Goal: Check status: Check status

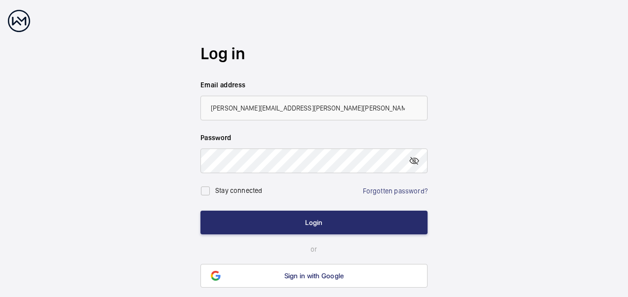
drag, startPoint x: 0, startPoint y: 0, endPoint x: 568, endPoint y: 116, distance: 579.3
click at [568, 116] on wm-front-auth-container "Log in Email address [PERSON_NAME][EMAIL_ADDRESS][PERSON_NAME][PERSON_NAME][DOM…" at bounding box center [314, 165] width 628 height 331
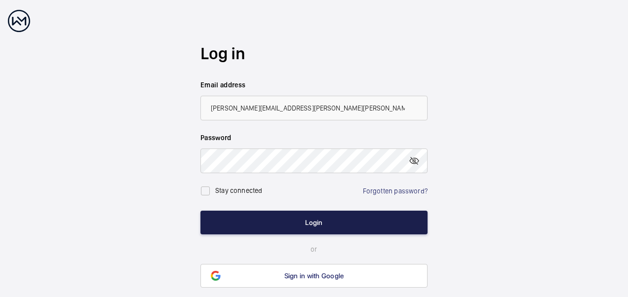
click at [308, 226] on button "Login" at bounding box center [313, 223] width 227 height 24
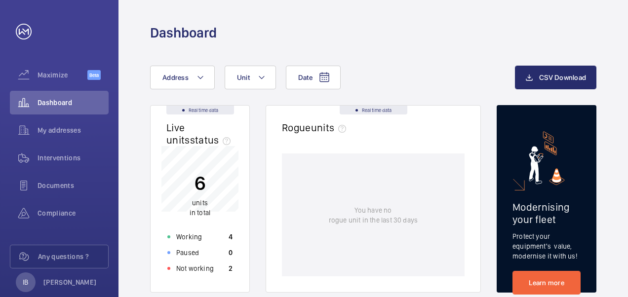
scroll to position [49, 0]
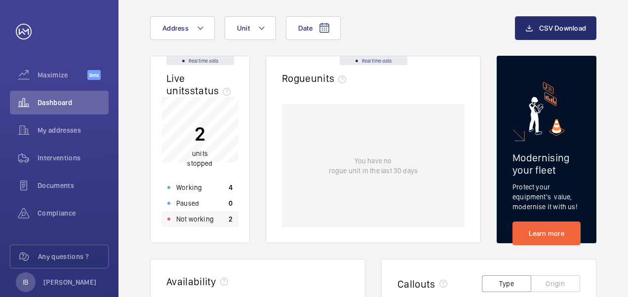
click at [207, 220] on p "Not working" at bounding box center [195, 219] width 38 height 10
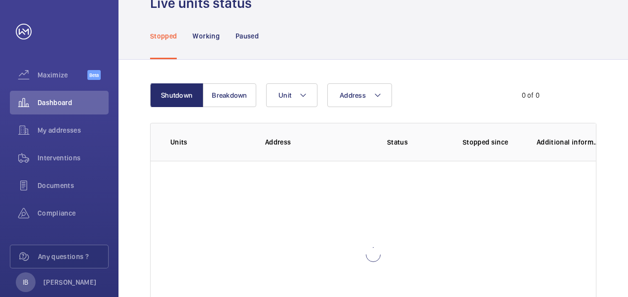
scroll to position [69, 0]
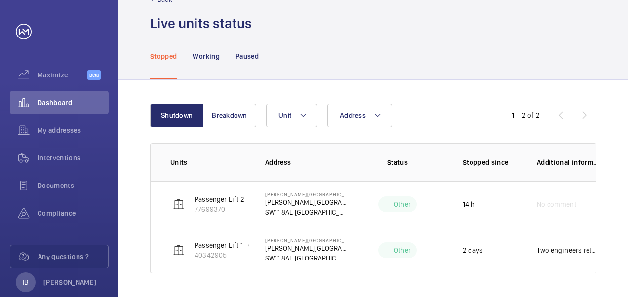
scroll to position [29, 0]
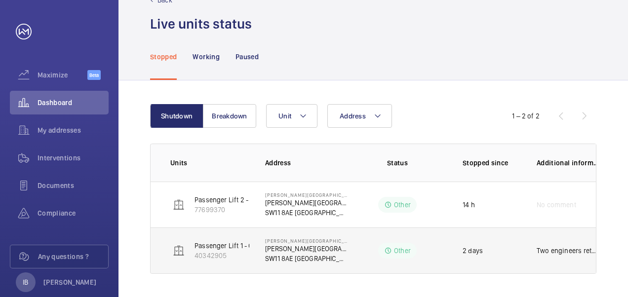
click at [565, 248] on p "Two engineers returning [DATE] first job [DATE]" at bounding box center [568, 251] width 63 height 10
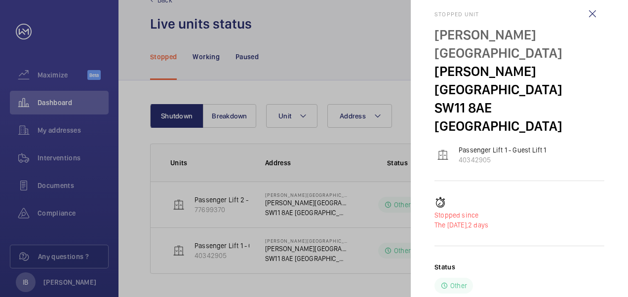
scroll to position [0, 0]
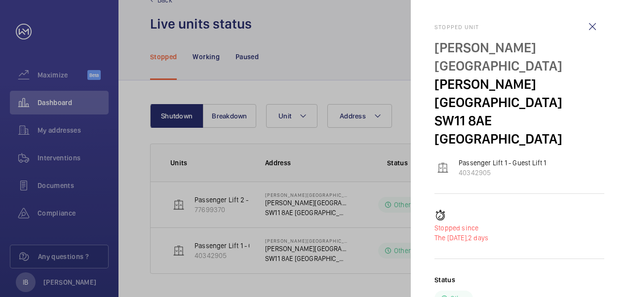
click at [344, 157] on div at bounding box center [314, 148] width 628 height 297
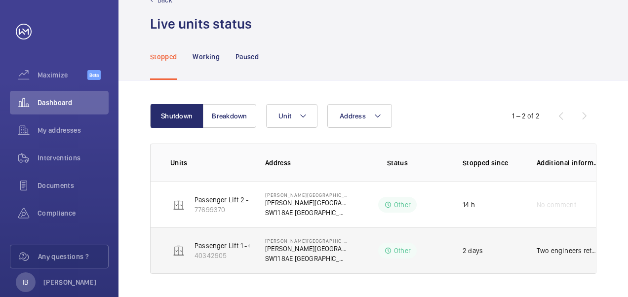
click at [405, 249] on p "Other" at bounding box center [402, 251] width 17 height 10
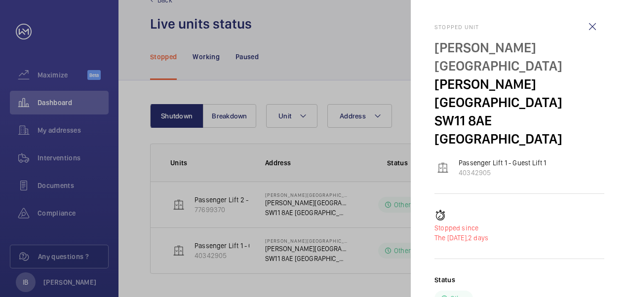
click at [344, 151] on div at bounding box center [314, 148] width 628 height 297
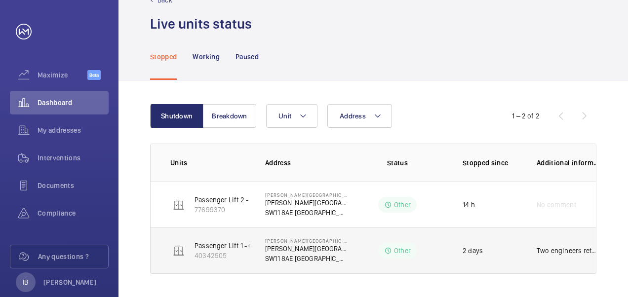
click at [214, 244] on p "Passenger Lift 1 - Guest Lift 1" at bounding box center [238, 246] width 88 height 10
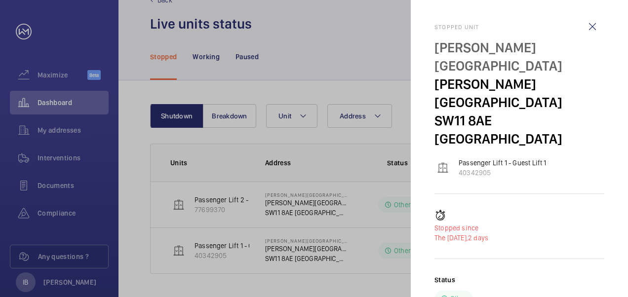
click at [361, 155] on div at bounding box center [314, 148] width 628 height 297
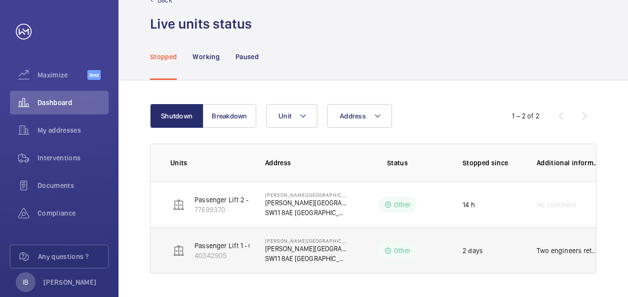
click at [220, 245] on p "Passenger Lift 1 - Guest Lift 1" at bounding box center [238, 246] width 88 height 10
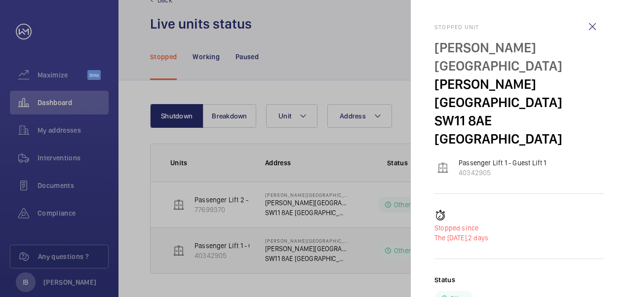
click at [220, 245] on div at bounding box center [314, 148] width 628 height 297
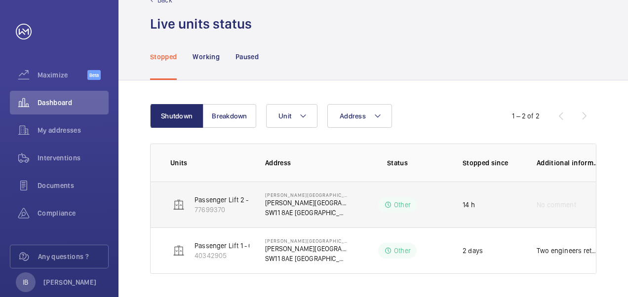
click at [235, 196] on p "Passenger Lift 2 - Guest Lift Middle" at bounding box center [248, 200] width 108 height 10
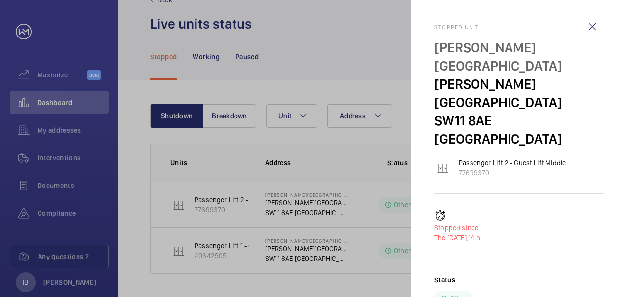
click at [236, 254] on div at bounding box center [314, 148] width 628 height 297
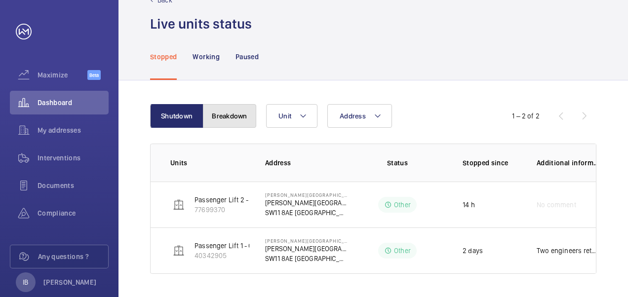
click at [230, 116] on button "Breakdown" at bounding box center [229, 116] width 53 height 24
